Goal: Information Seeking & Learning: Find specific fact

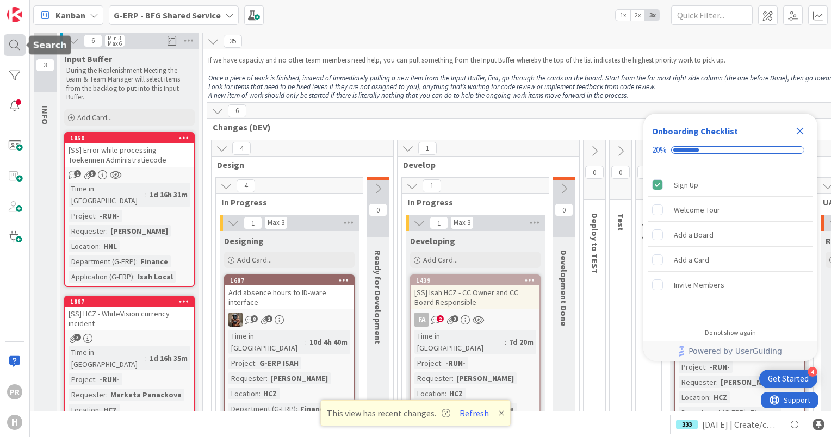
click at [21, 45] on div at bounding box center [15, 45] width 22 height 22
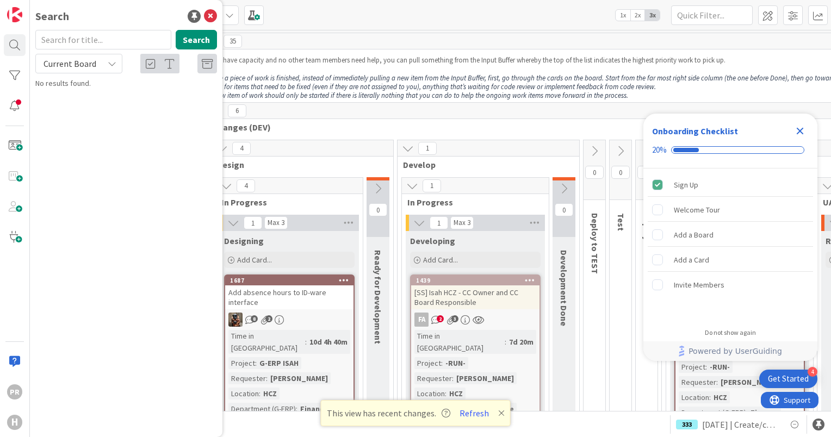
click at [104, 68] on div "Current Board" at bounding box center [78, 64] width 87 height 20
click at [104, 105] on span "All Boards" at bounding box center [97, 109] width 113 height 16
click at [98, 48] on input "text" at bounding box center [103, 40] width 136 height 20
type input "zip"
click at [208, 33] on button "Search" at bounding box center [196, 40] width 41 height 20
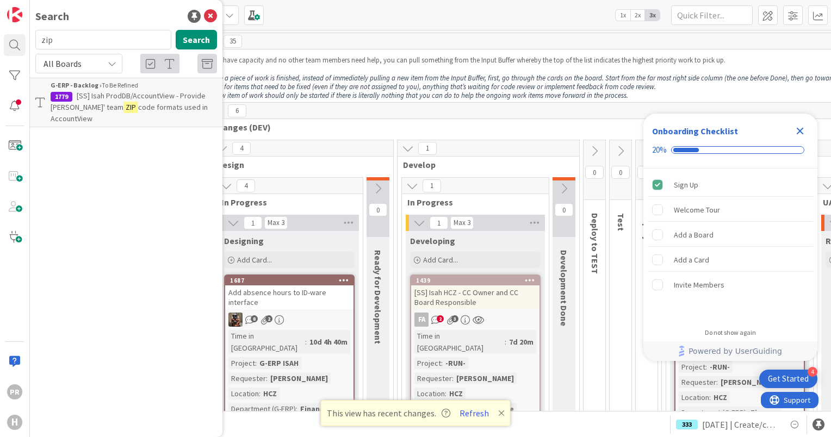
click at [151, 102] on span "code formats used in AccountView" at bounding box center [129, 112] width 157 height 21
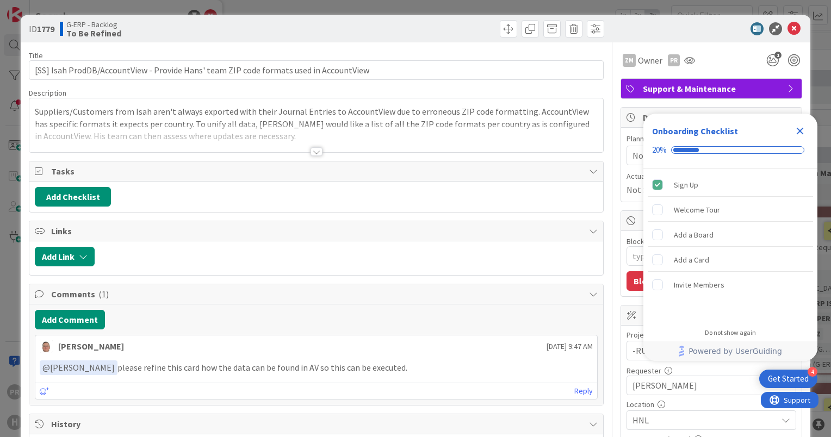
type textarea "x"
click at [790, 32] on icon at bounding box center [793, 28] width 13 height 13
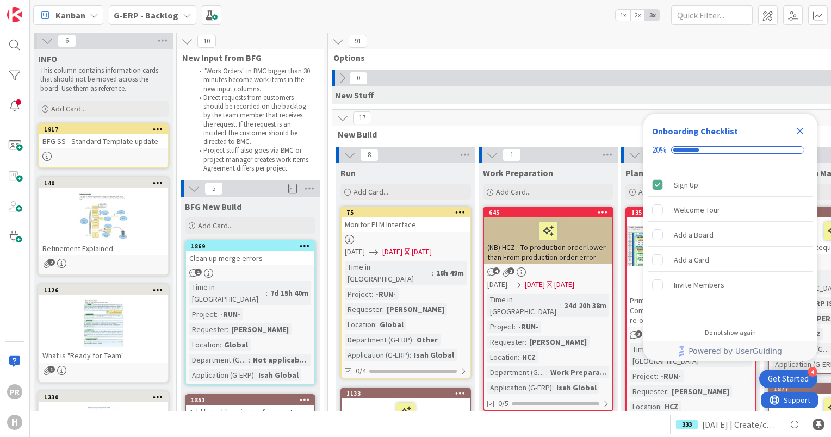
click at [165, 16] on b "G-ERP - Backlog" at bounding box center [146, 15] width 65 height 11
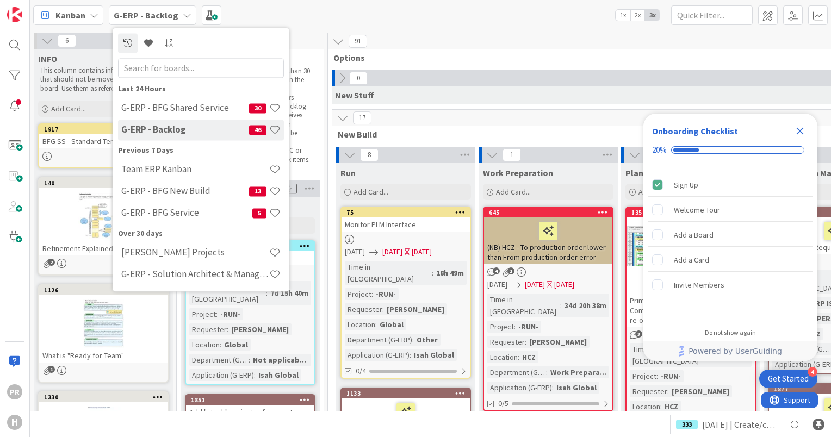
click at [179, 116] on div "G-ERP - BFG Shared Service 30" at bounding box center [201, 108] width 166 height 21
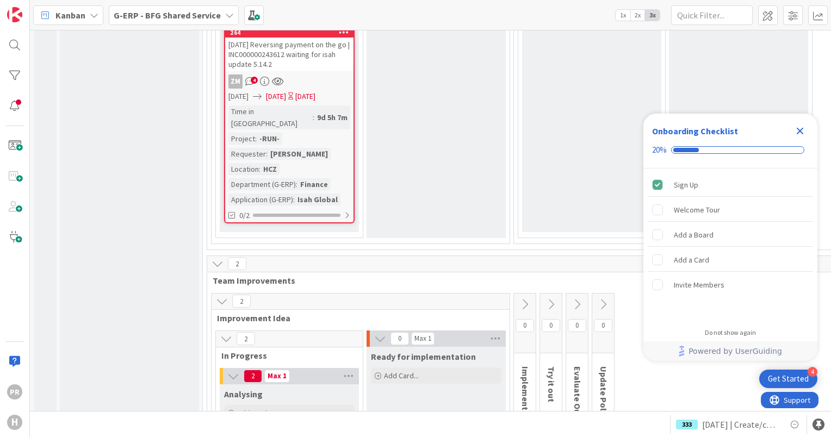
scroll to position [6019, 0]
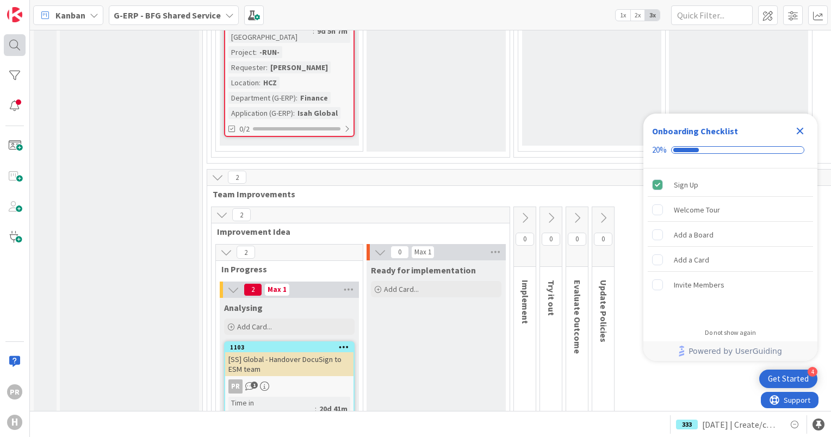
click at [13, 43] on div at bounding box center [15, 45] width 22 height 22
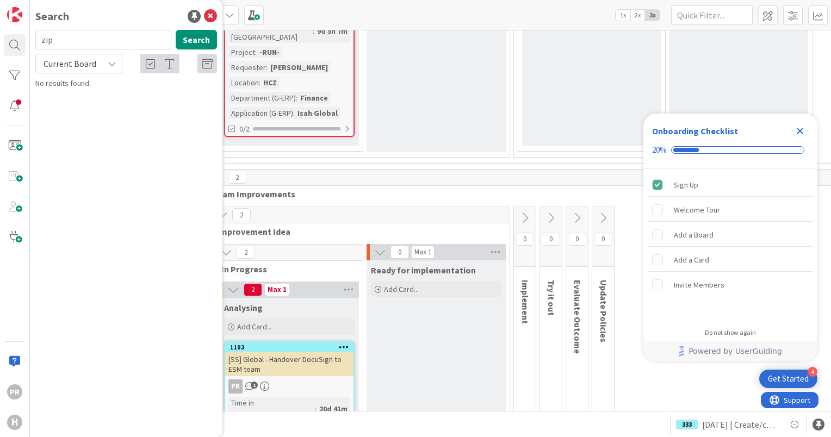
click at [91, 59] on span "Current Board" at bounding box center [69, 63] width 53 height 11
click at [89, 108] on span "All Boards" at bounding box center [97, 109] width 113 height 16
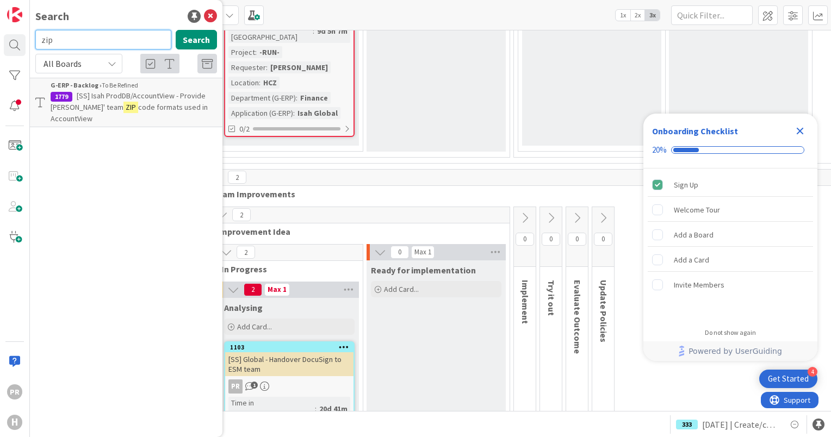
click at [75, 48] on input "zip" at bounding box center [103, 40] width 136 height 20
drag, startPoint x: 76, startPoint y: 46, endPoint x: 37, endPoint y: 41, distance: 39.4
click at [37, 41] on input "zip" at bounding box center [103, 40] width 136 height 20
type input "docusign"
click at [186, 34] on button "Search" at bounding box center [196, 40] width 41 height 20
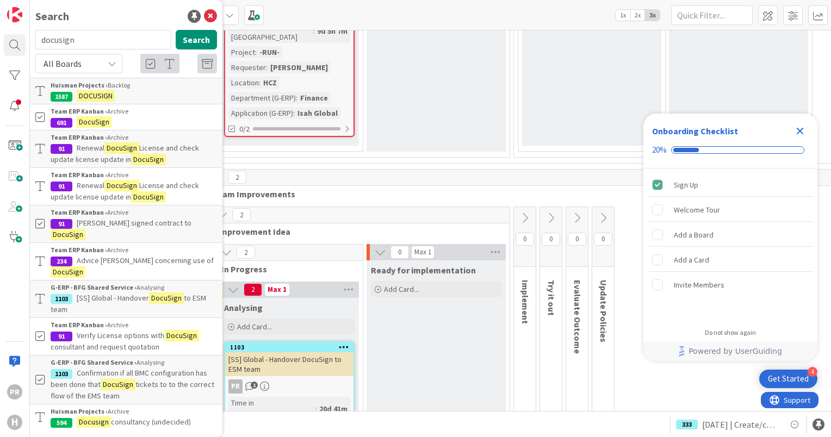
click at [144, 292] on p "[SS] Global - Handover DocuSign to ESM team" at bounding box center [134, 303] width 166 height 23
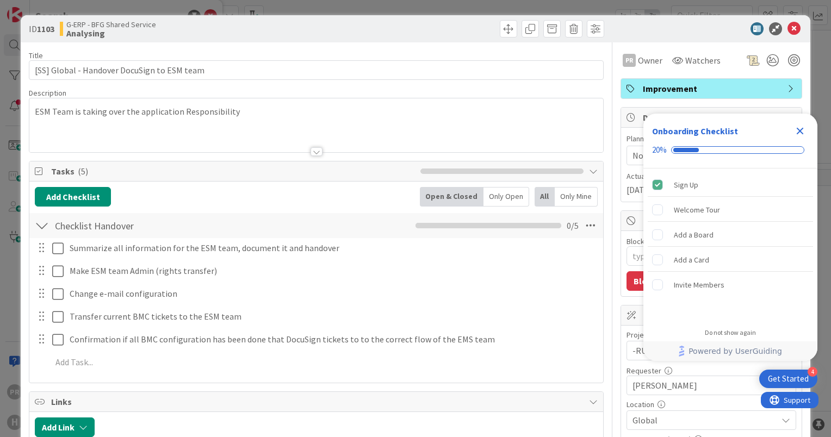
click at [795, 130] on icon "Close Checklist" at bounding box center [799, 130] width 13 height 13
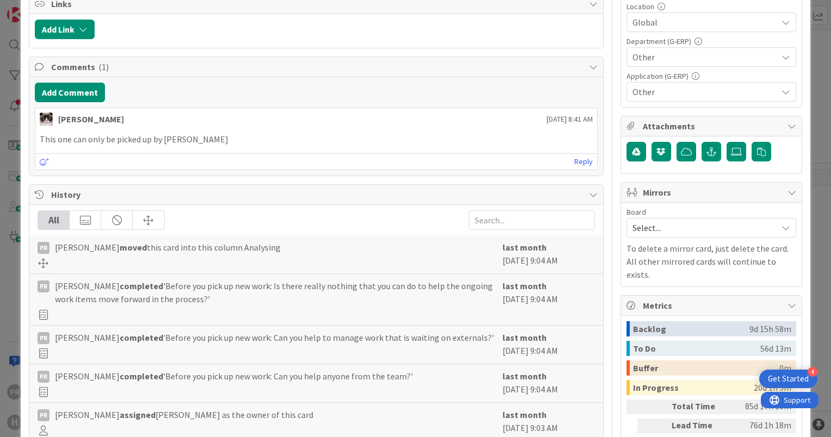
scroll to position [240, 0]
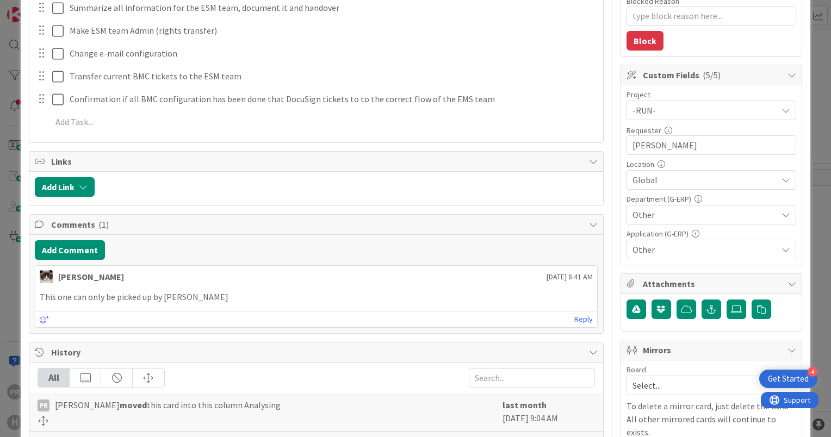
type textarea "x"
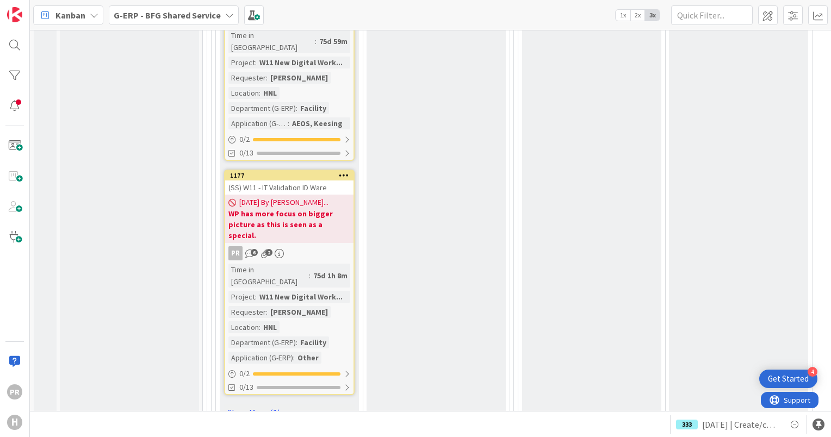
scroll to position [3968, 0]
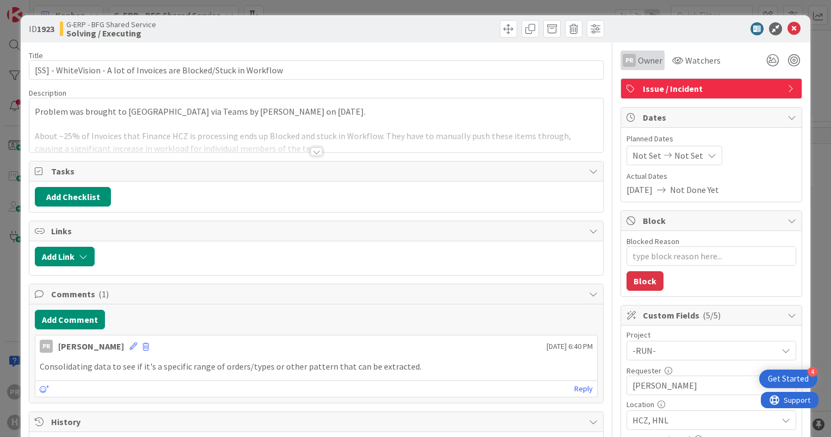
click at [629, 67] on div "PR Owner" at bounding box center [642, 61] width 44 height 20
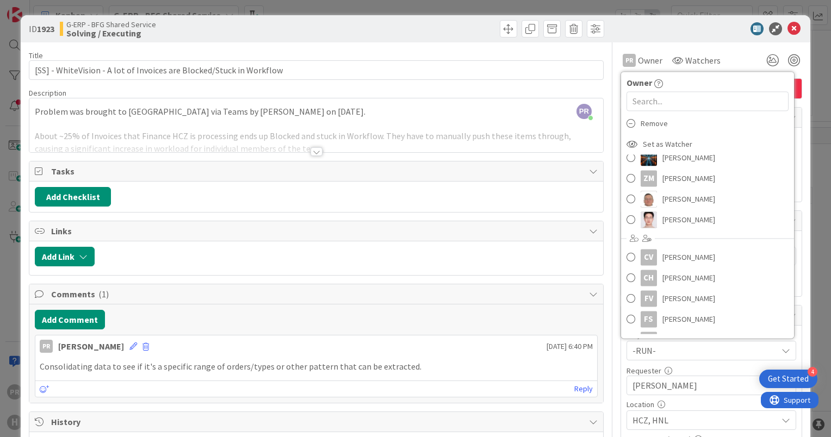
scroll to position [146, 0]
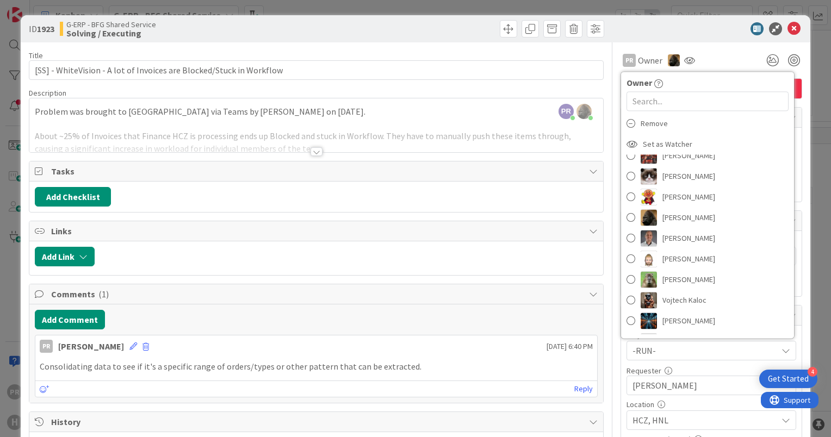
click at [644, 21] on div "ID 1923 G-ERP - BFG Shared Service Solving / Executing" at bounding box center [415, 28] width 789 height 27
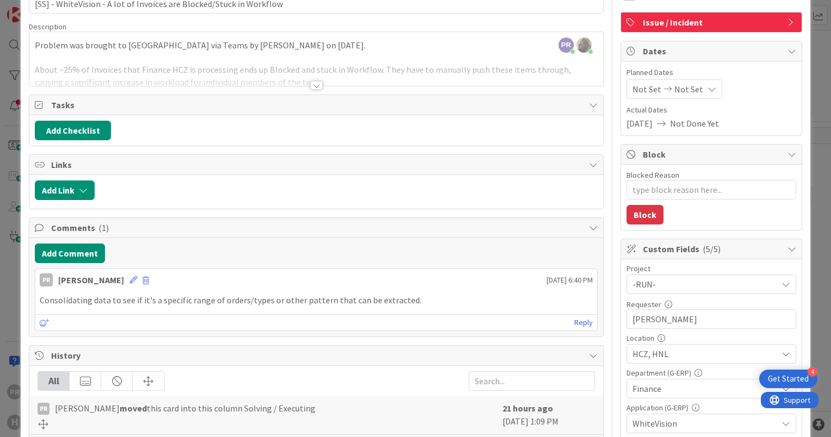
scroll to position [0, 0]
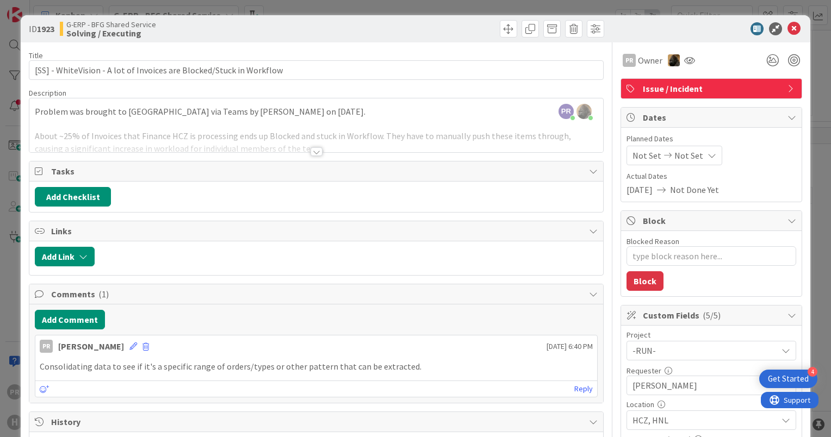
click at [304, 147] on div at bounding box center [315, 138] width 573 height 28
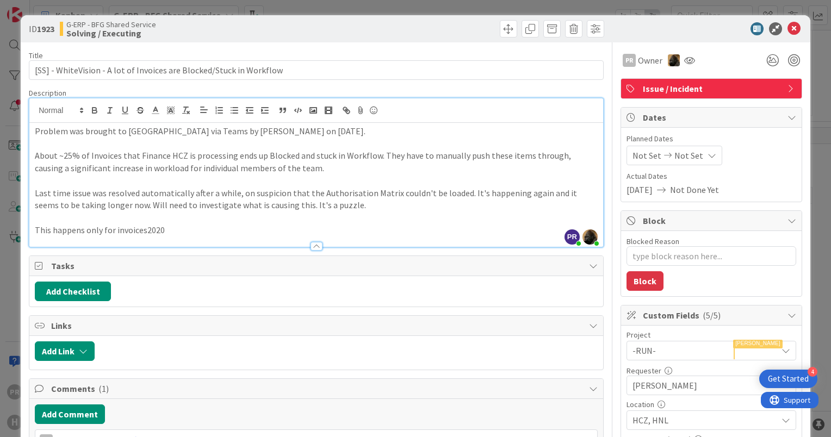
type textarea "x"
click at [787, 22] on icon at bounding box center [793, 28] width 13 height 13
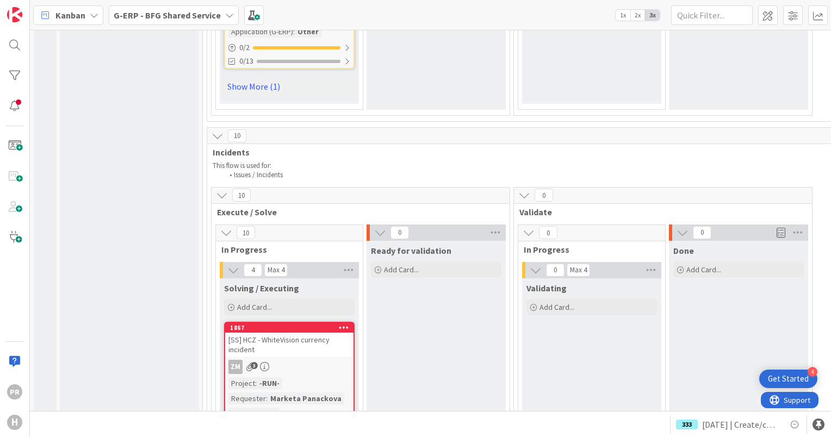
click at [2, 46] on div "PR H" at bounding box center [15, 218] width 30 height 437
click at [5, 46] on div at bounding box center [15, 45] width 22 height 22
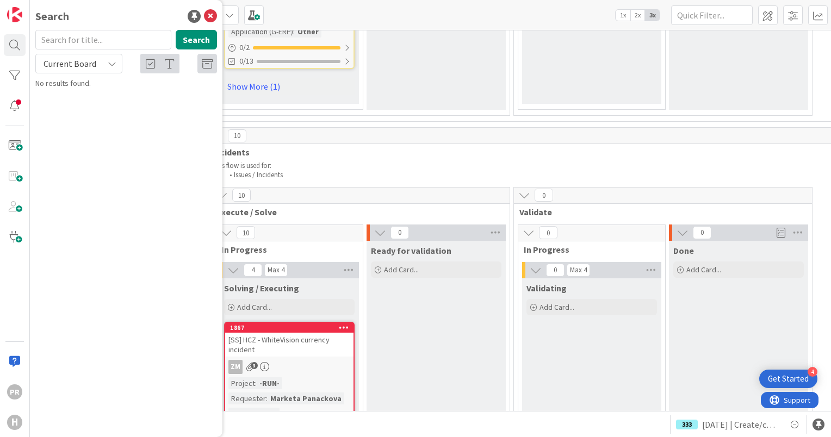
click at [77, 64] on span "Current Board" at bounding box center [69, 63] width 53 height 11
click at [84, 106] on span "All Boards" at bounding box center [97, 109] width 113 height 16
click at [78, 35] on input "text" at bounding box center [103, 40] width 136 height 20
type input "ts03"
click at [146, 95] on span "running out of C: disk space" at bounding box center [131, 101] width 160 height 21
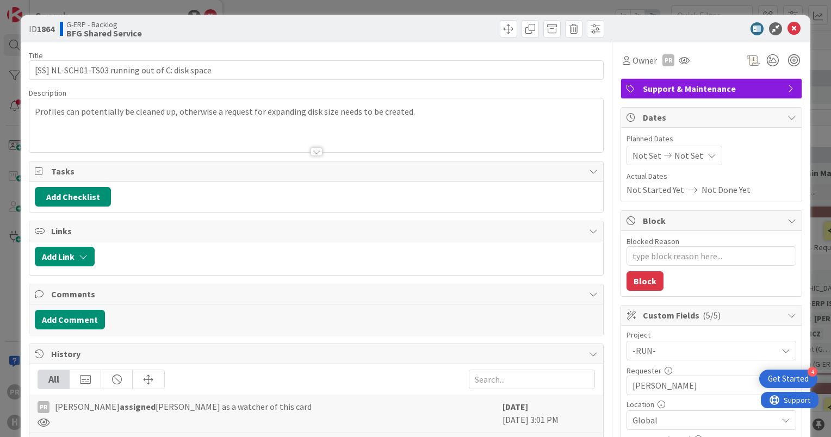
type textarea "x"
click at [787, 26] on icon at bounding box center [793, 28] width 13 height 13
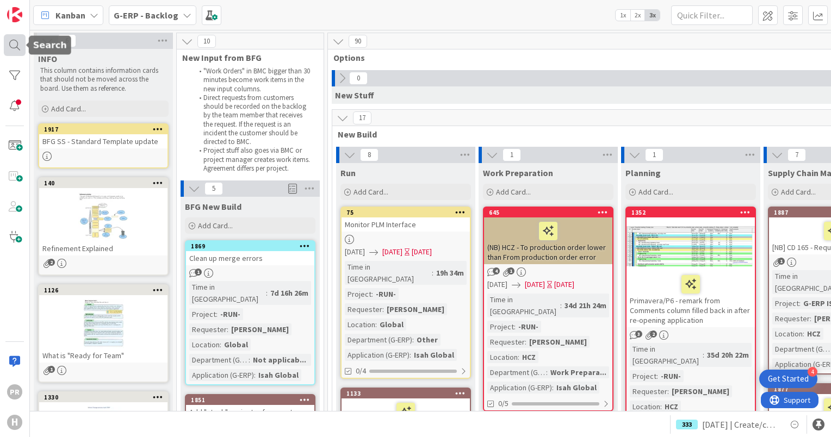
click at [18, 43] on div at bounding box center [15, 45] width 22 height 22
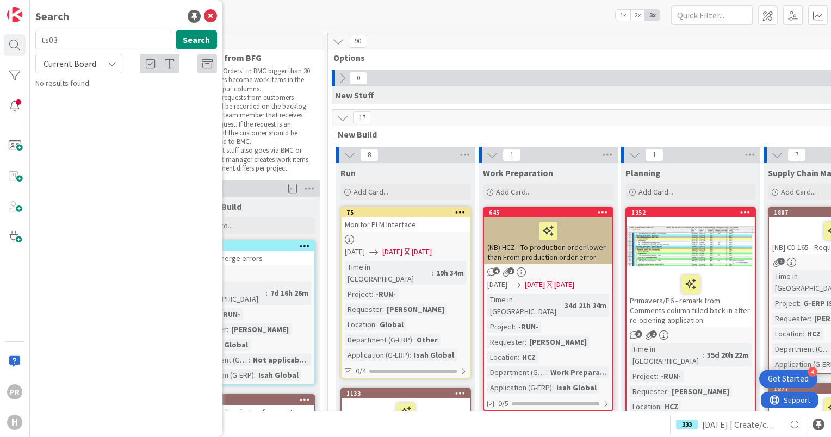
click at [70, 43] on input "ts03" at bounding box center [103, 40] width 136 height 20
click at [71, 65] on span "Current Board" at bounding box center [69, 63] width 53 height 11
click at [74, 109] on span "All Boards" at bounding box center [97, 109] width 113 height 16
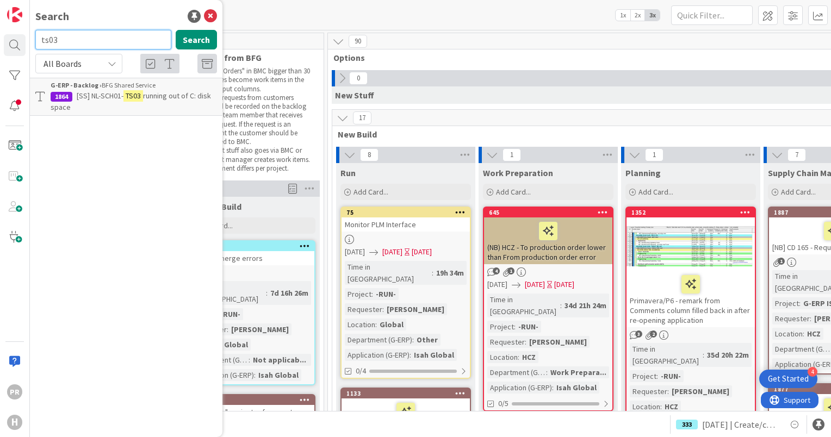
drag, startPoint x: 70, startPoint y: 39, endPoint x: 41, endPoint y: 37, distance: 28.3
click at [41, 37] on input "ts03" at bounding box center [103, 40] width 136 height 20
type input "1166"
click at [186, 45] on button "Search" at bounding box center [196, 40] width 41 height 20
click at [155, 95] on span "(SS) All Test environments - EasysSystems Configuration / Interface IIS Easysys…" at bounding box center [133, 101] width 164 height 21
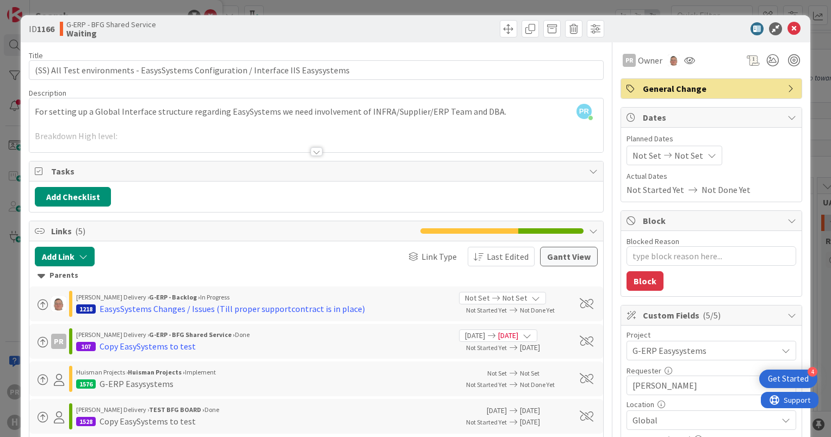
click at [316, 149] on div at bounding box center [316, 151] width 12 height 9
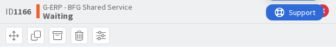
type textarea "x"
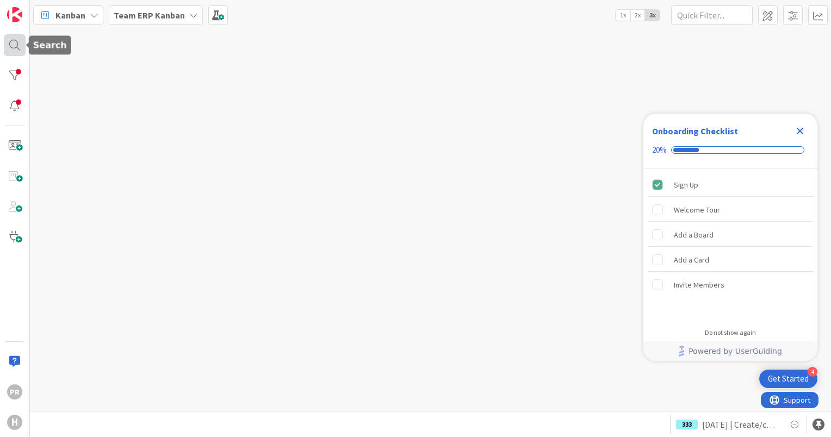
click at [11, 49] on div at bounding box center [15, 45] width 22 height 22
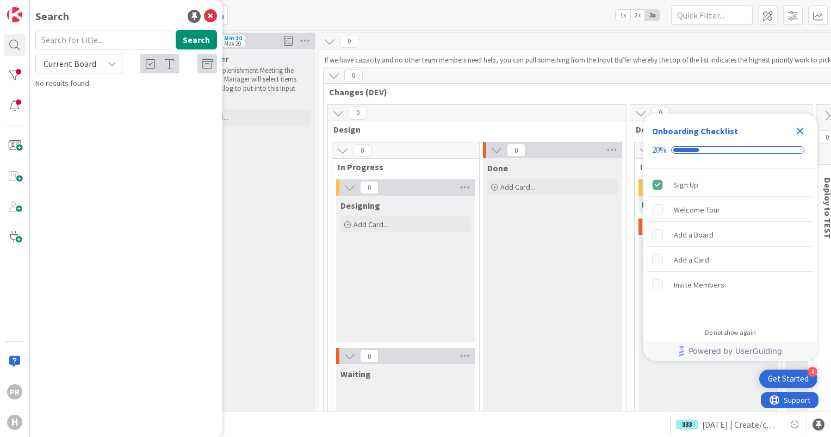
click at [67, 68] on span "Current Board" at bounding box center [69, 63] width 53 height 11
click at [77, 104] on span "All Boards" at bounding box center [97, 109] width 113 height 16
click at [74, 47] on input "text" at bounding box center [103, 40] width 136 height 20
click at [204, 46] on button "Search" at bounding box center [196, 40] width 41 height 20
drag, startPoint x: 63, startPoint y: 42, endPoint x: 17, endPoint y: 33, distance: 46.7
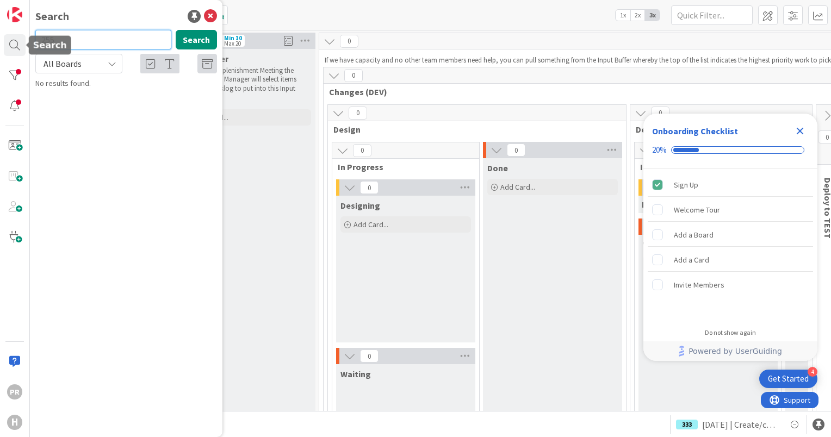
click at [18, 34] on div "PR H Search 255 Search All Boards Current Board All Boards No results found." at bounding box center [15, 218] width 30 height 437
type input "266"
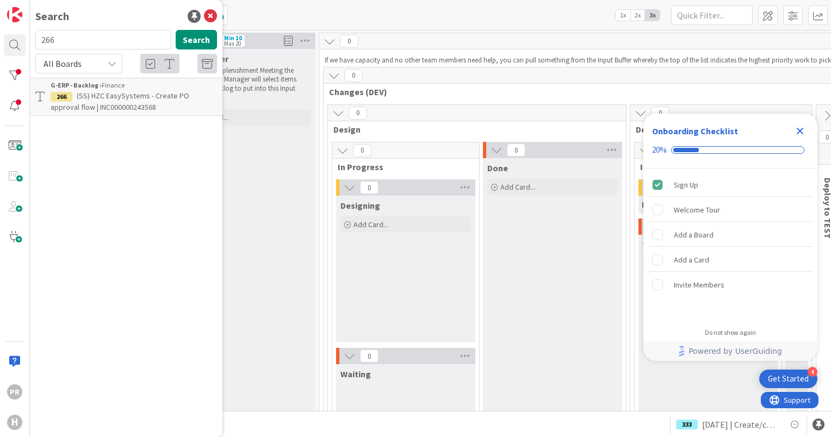
click at [126, 98] on span "(SS) HZC EasySystems - Create PO approval flow | INC000000243568" at bounding box center [120, 101] width 139 height 21
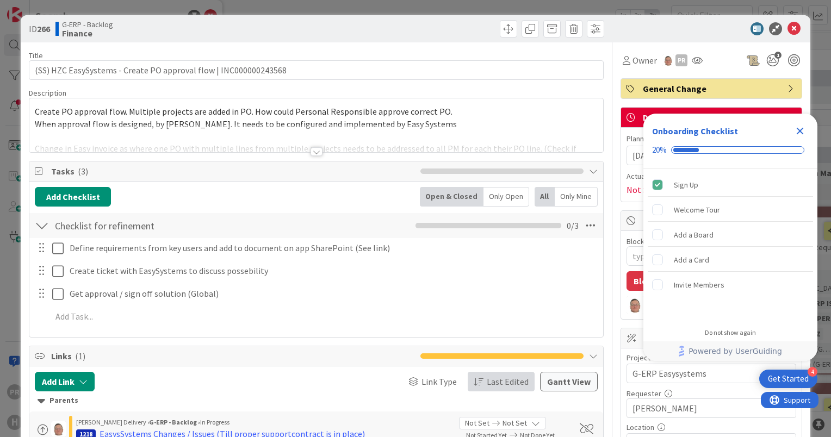
type textarea "x"
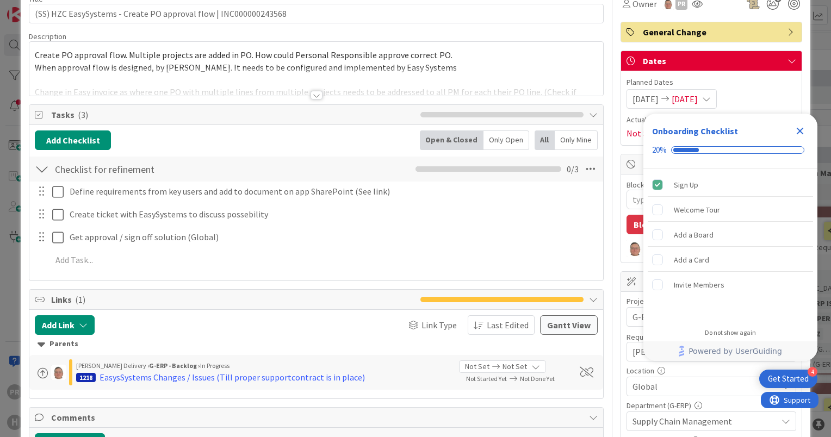
scroll to position [163, 0]
